Goal: Task Accomplishment & Management: Use online tool/utility

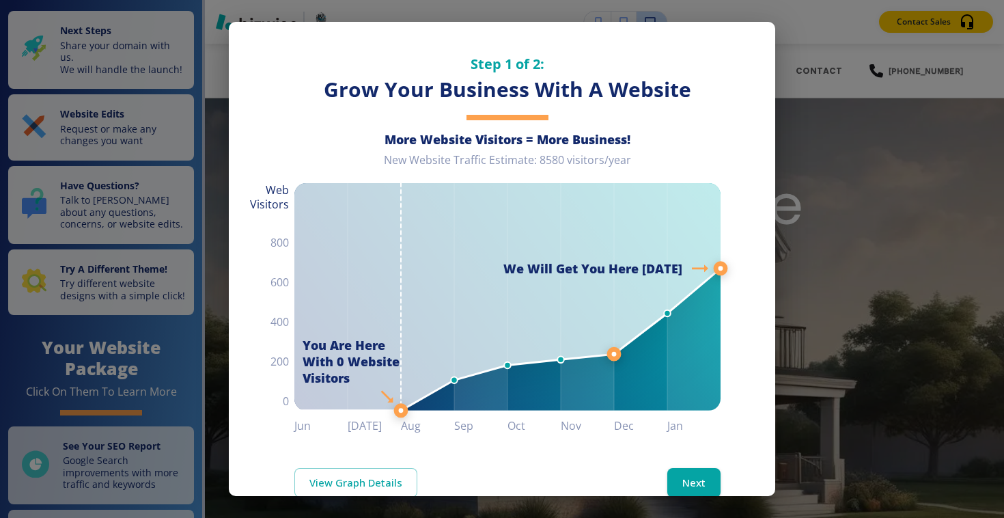
scroll to position [33, 0]
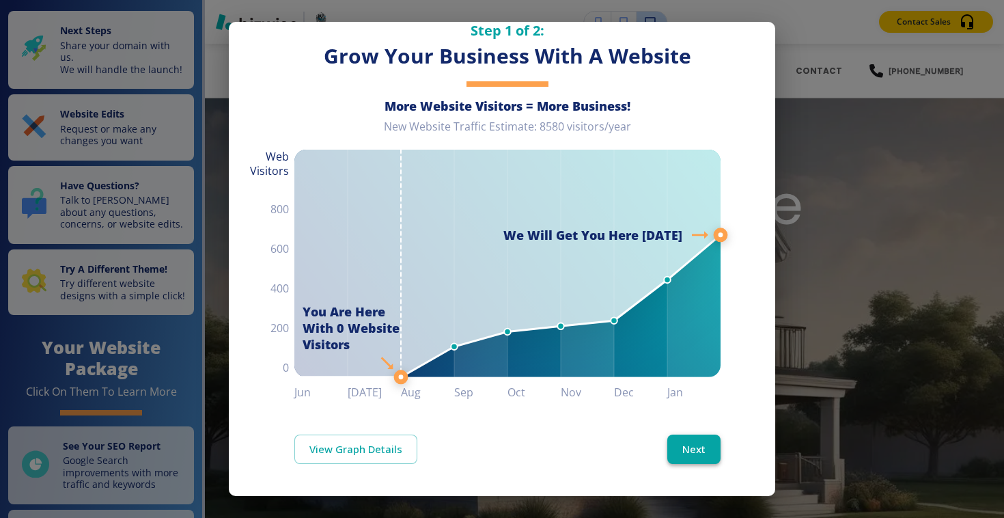
click at [709, 444] on button "Next" at bounding box center [693, 448] width 53 height 29
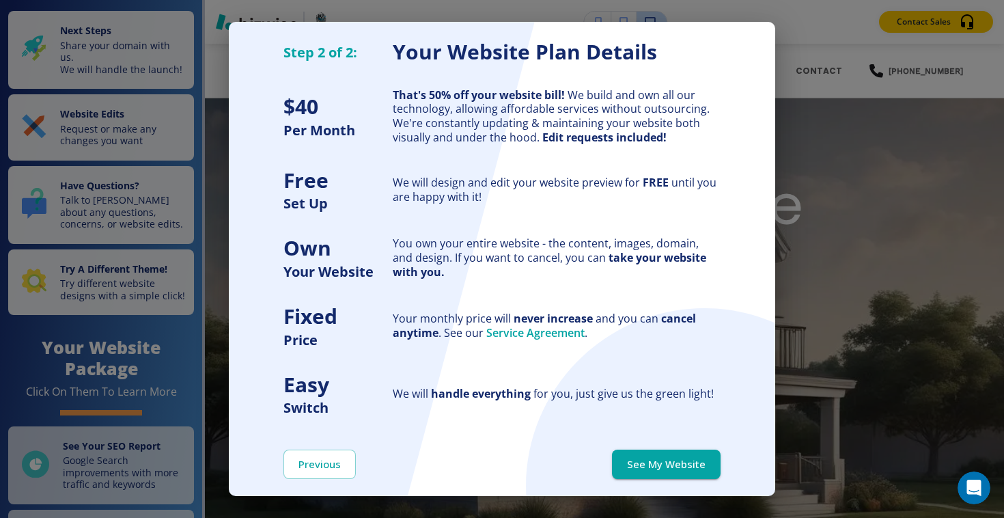
scroll to position [28, 0]
click at [674, 459] on button "See My Website" at bounding box center [666, 463] width 109 height 29
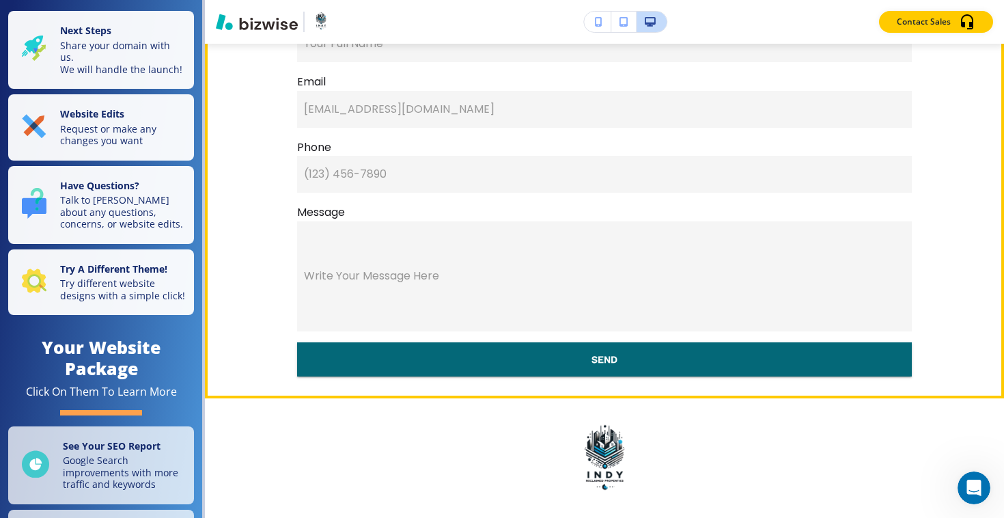
scroll to position [4329, 0]
